Goal: Information Seeking & Learning: Find specific fact

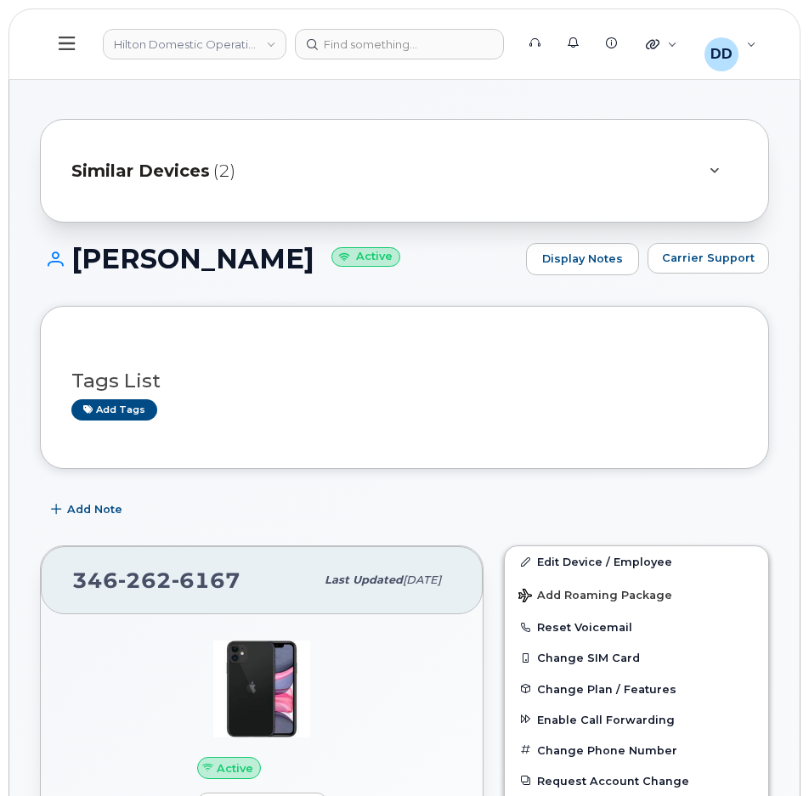
scroll to position [628, 0]
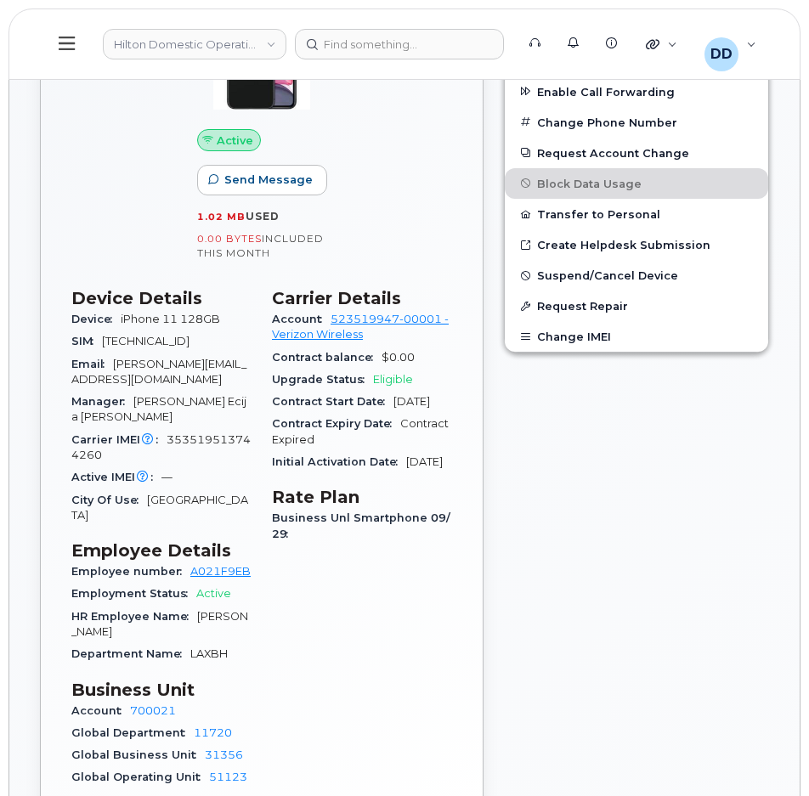
click at [65, 39] on icon at bounding box center [67, 43] width 16 height 19
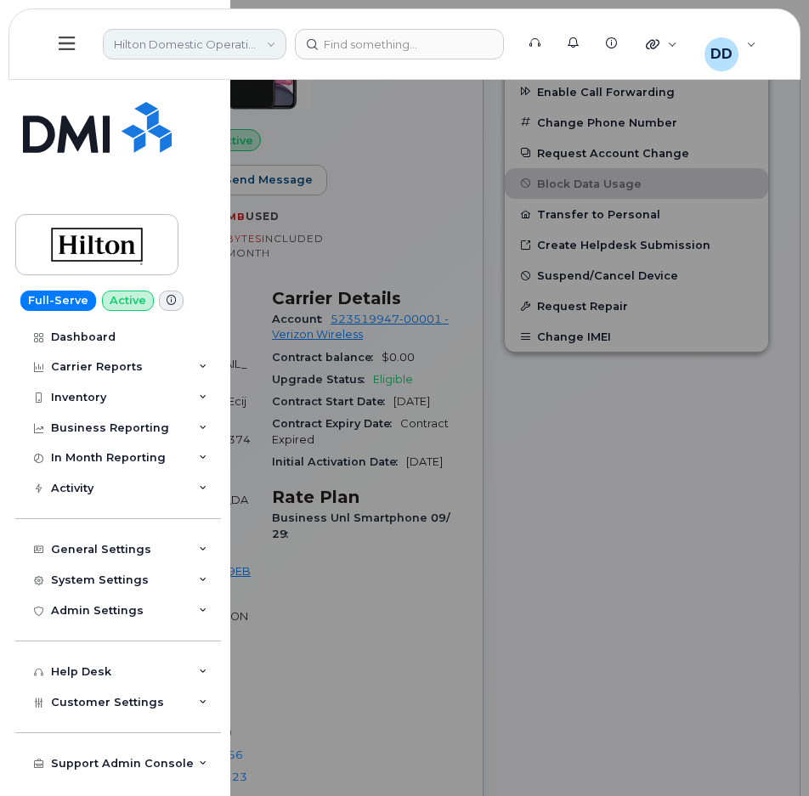
click at [178, 48] on link "Hilton Domestic Operating Company Inc" at bounding box center [195, 44] width 184 height 31
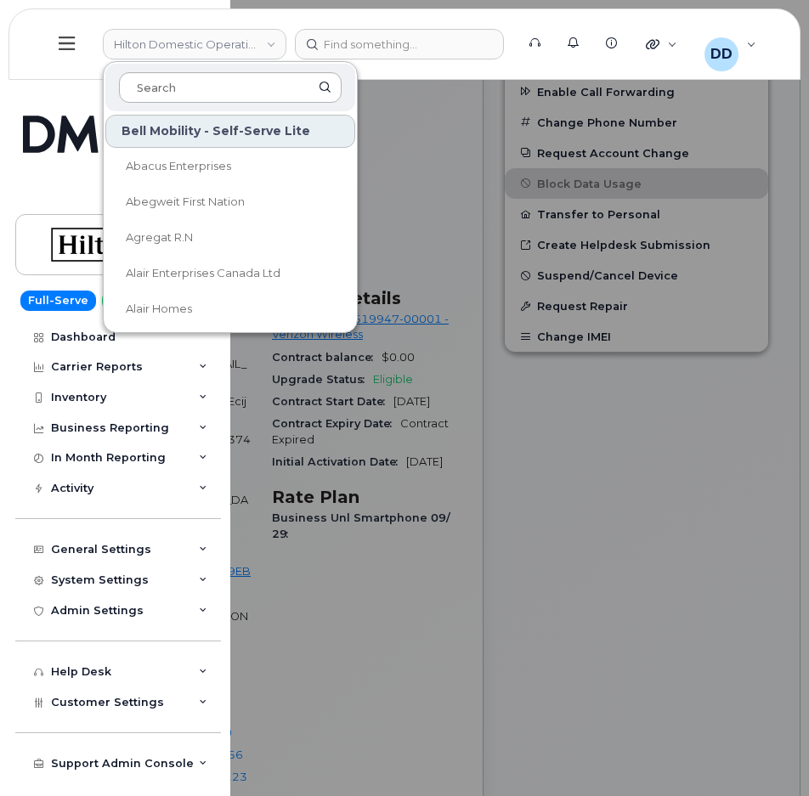
click at [212, 87] on input at bounding box center [230, 87] width 223 height 31
click at [207, 87] on input at bounding box center [230, 87] width 223 height 31
drag, startPoint x: 54, startPoint y: 120, endPoint x: 66, endPoint y: 55, distance: 65.8
click at [54, 120] on img at bounding box center [97, 127] width 149 height 51
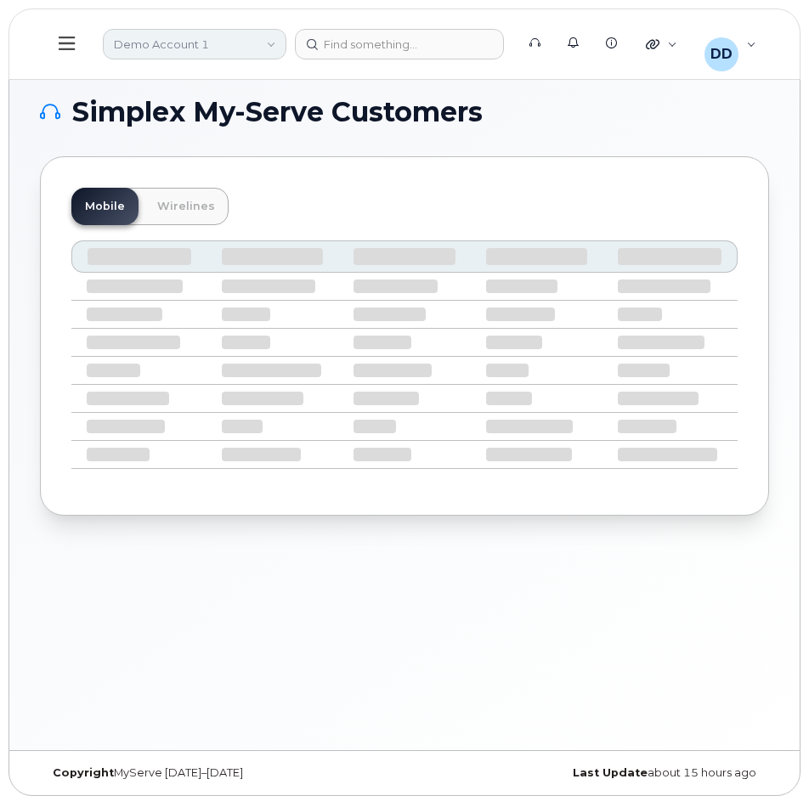
click at [265, 43] on link "Demo Account 1" at bounding box center [195, 44] width 184 height 31
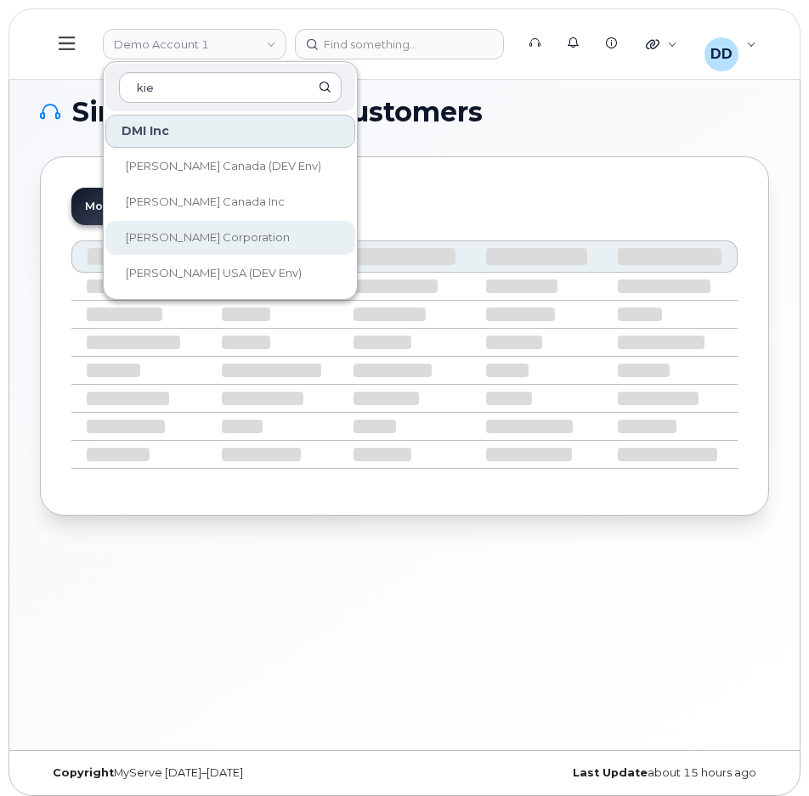
type input "kie"
click at [228, 241] on span "[PERSON_NAME] Corporation" at bounding box center [208, 237] width 164 height 14
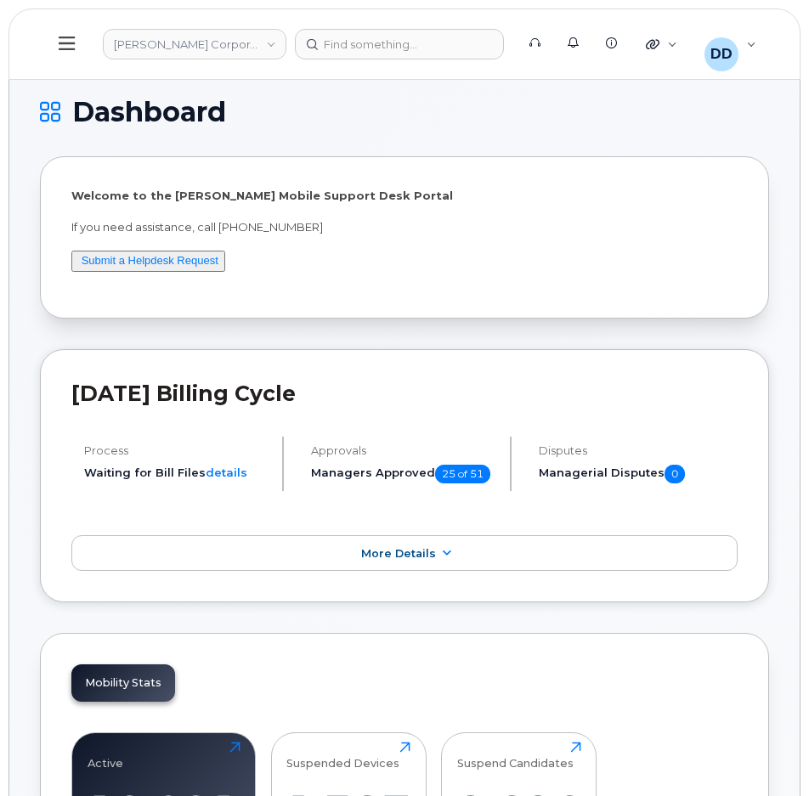
click at [71, 48] on icon at bounding box center [67, 43] width 16 height 19
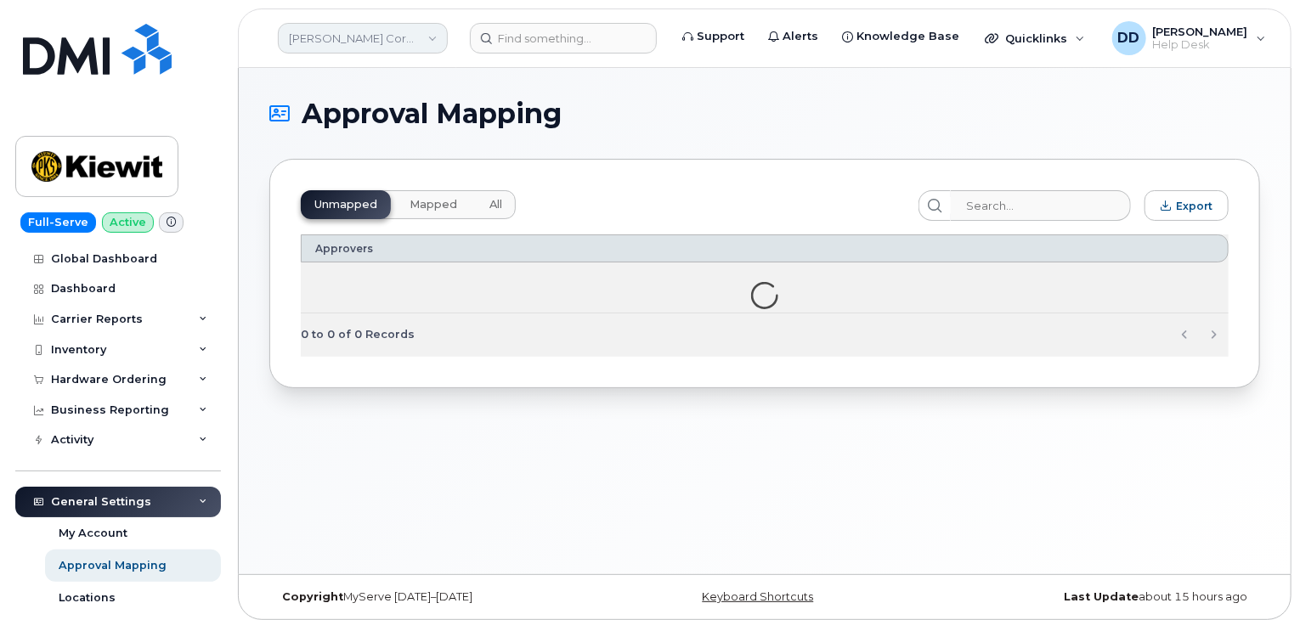
click at [395, 42] on link "Kiewit Corporation" at bounding box center [363, 38] width 170 height 31
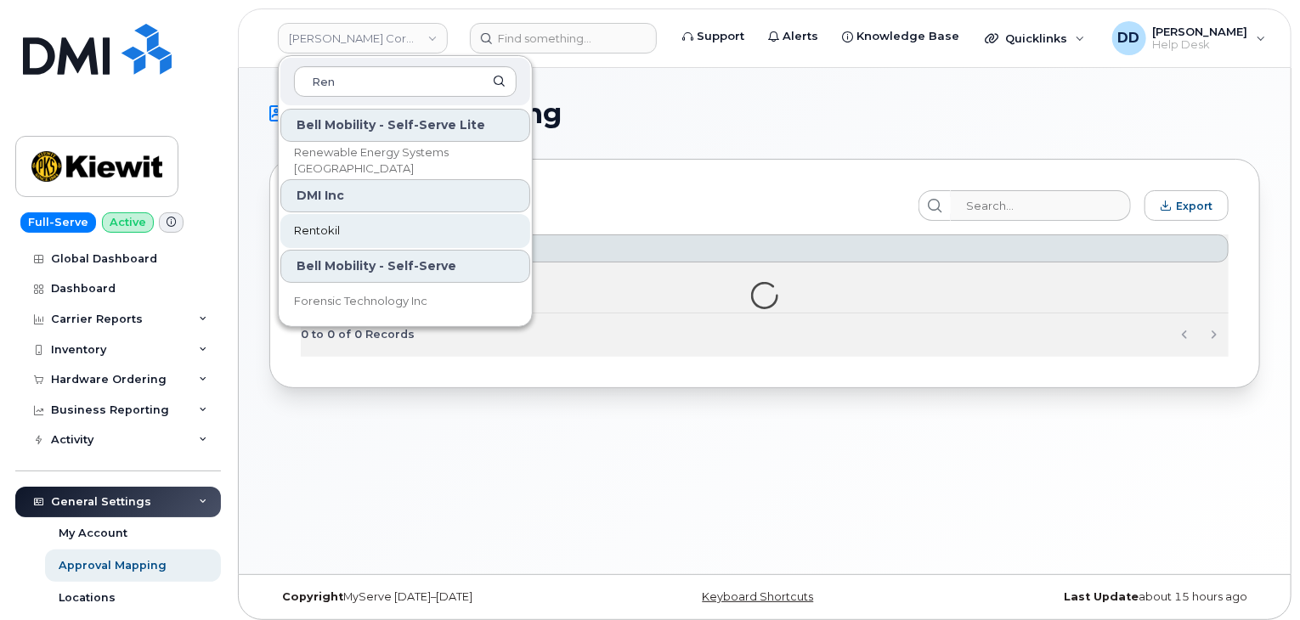
type input "Ren"
click at [326, 229] on span "Rentokil" at bounding box center [317, 231] width 46 height 17
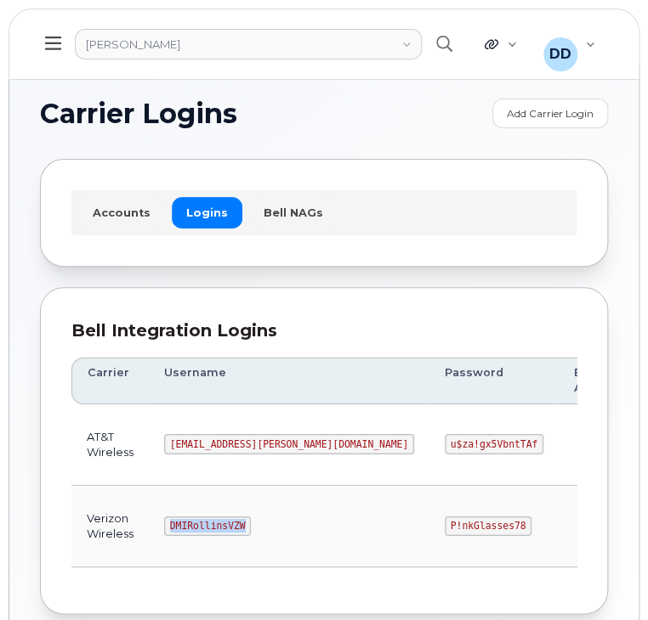
drag, startPoint x: 241, startPoint y: 526, endPoint x: 163, endPoint y: 528, distance: 77.4
click at [164, 528] on code "DMIRollinsVZW" at bounding box center [207, 527] width 87 height 20
copy code "DMIRollinsVZW"
drag, startPoint x: 388, startPoint y: 525, endPoint x: 313, endPoint y: 530, distance: 75.8
click at [445, 530] on code "P!nkGlasses78" at bounding box center [488, 527] width 87 height 20
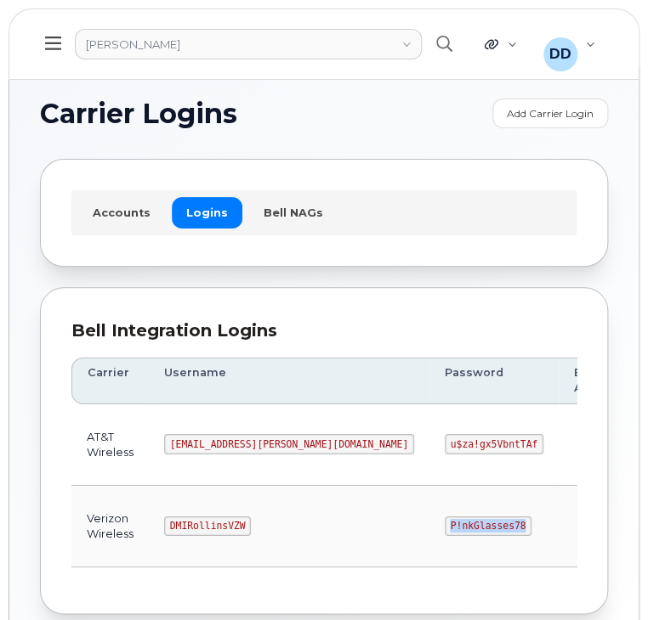
copy code "P!nkGlasses78"
drag, startPoint x: 239, startPoint y: 524, endPoint x: 161, endPoint y: 528, distance: 77.4
click at [161, 528] on td "DMIRollinsVZW" at bounding box center [289, 527] width 280 height 82
copy code "DMIRollinsVZW"
drag, startPoint x: 387, startPoint y: 524, endPoint x: 297, endPoint y: 526, distance: 89.3
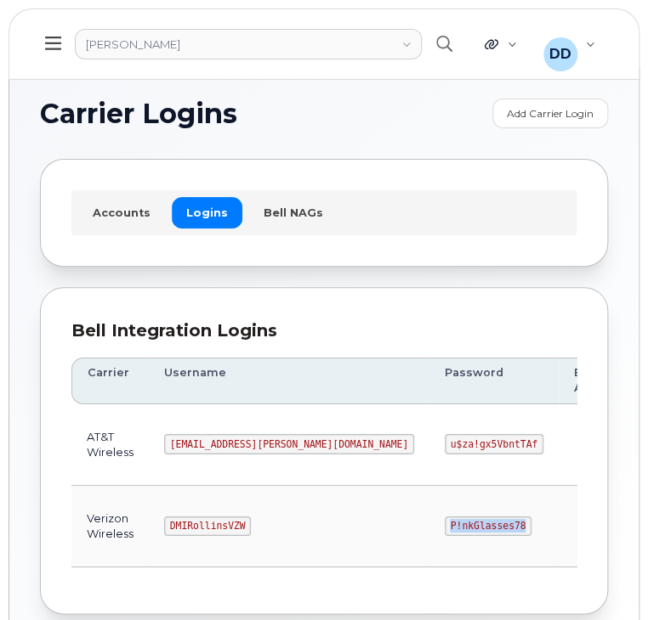
click at [429, 526] on td "P!nkGlasses78" at bounding box center [493, 527] width 129 height 82
copy code "P!nkGlasses78"
